Goal: Task Accomplishment & Management: Manage account settings

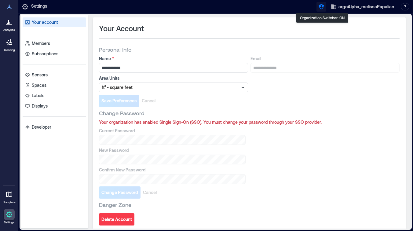
click at [322, 6] on icon "button" at bounding box center [321, 7] width 6 height 6
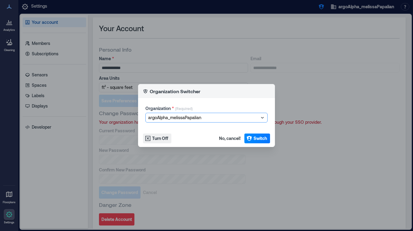
click at [185, 117] on div at bounding box center [203, 117] width 111 height 7
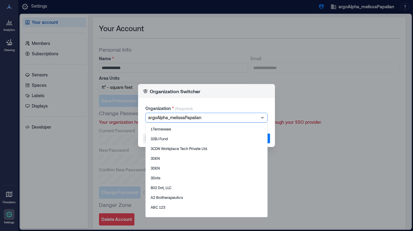
type input "*"
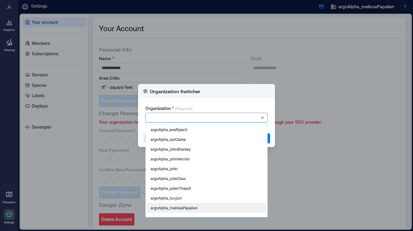
scroll to position [772, 0]
click at [178, 118] on div at bounding box center [203, 117] width 111 height 7
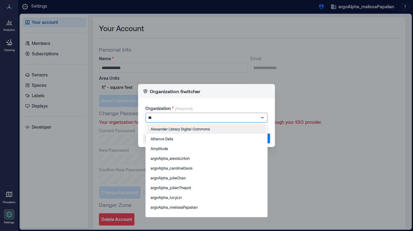
type input "****"
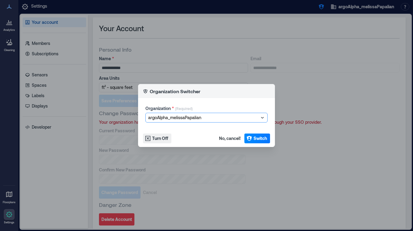
click at [159, 115] on div at bounding box center [203, 117] width 111 height 7
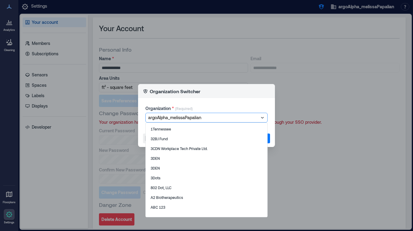
click at [159, 115] on div at bounding box center [203, 117] width 111 height 7
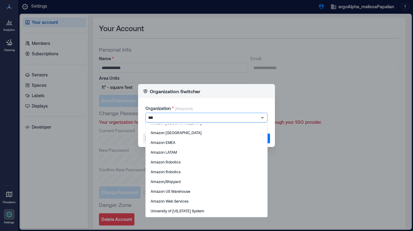
type input "****"
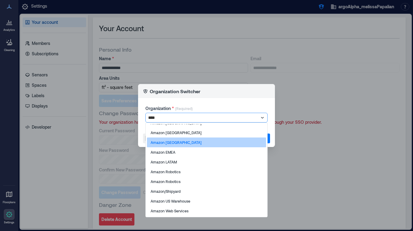
scroll to position [0, 0]
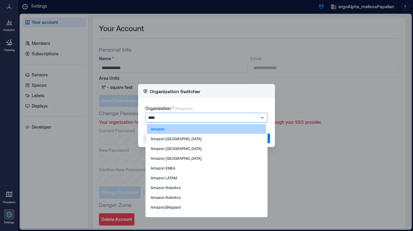
click at [157, 130] on p "Amazon" at bounding box center [158, 128] width 14 height 5
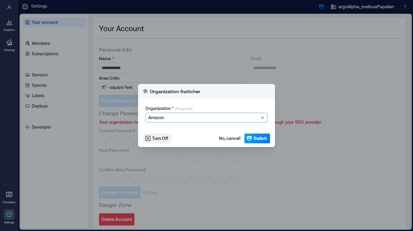
click at [264, 136] on span "Switch" at bounding box center [260, 138] width 13 height 6
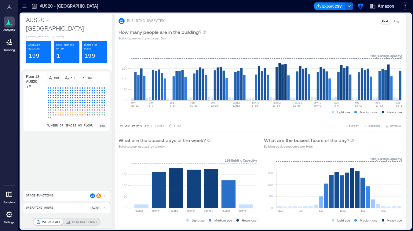
click at [9, 216] on icon at bounding box center [9, 214] width 6 height 6
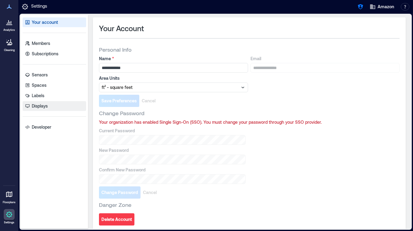
click at [42, 106] on p "Displays" at bounding box center [40, 106] width 16 height 6
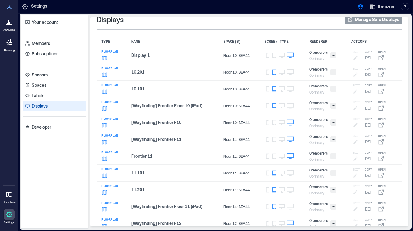
scroll to position [8, 0]
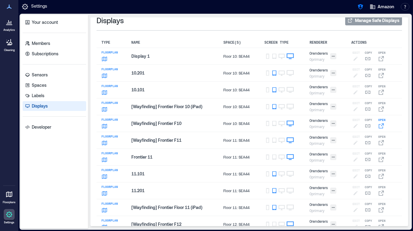
click at [382, 126] on icon at bounding box center [381, 126] width 6 height 6
click at [55, 184] on div "Your account Members Subscriptions Sensors Spaces Labels Displays Developer" at bounding box center [54, 122] width 67 height 214
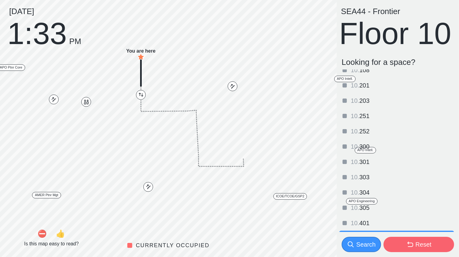
scroll to position [112, 0]
